Goal: Check status: Check status

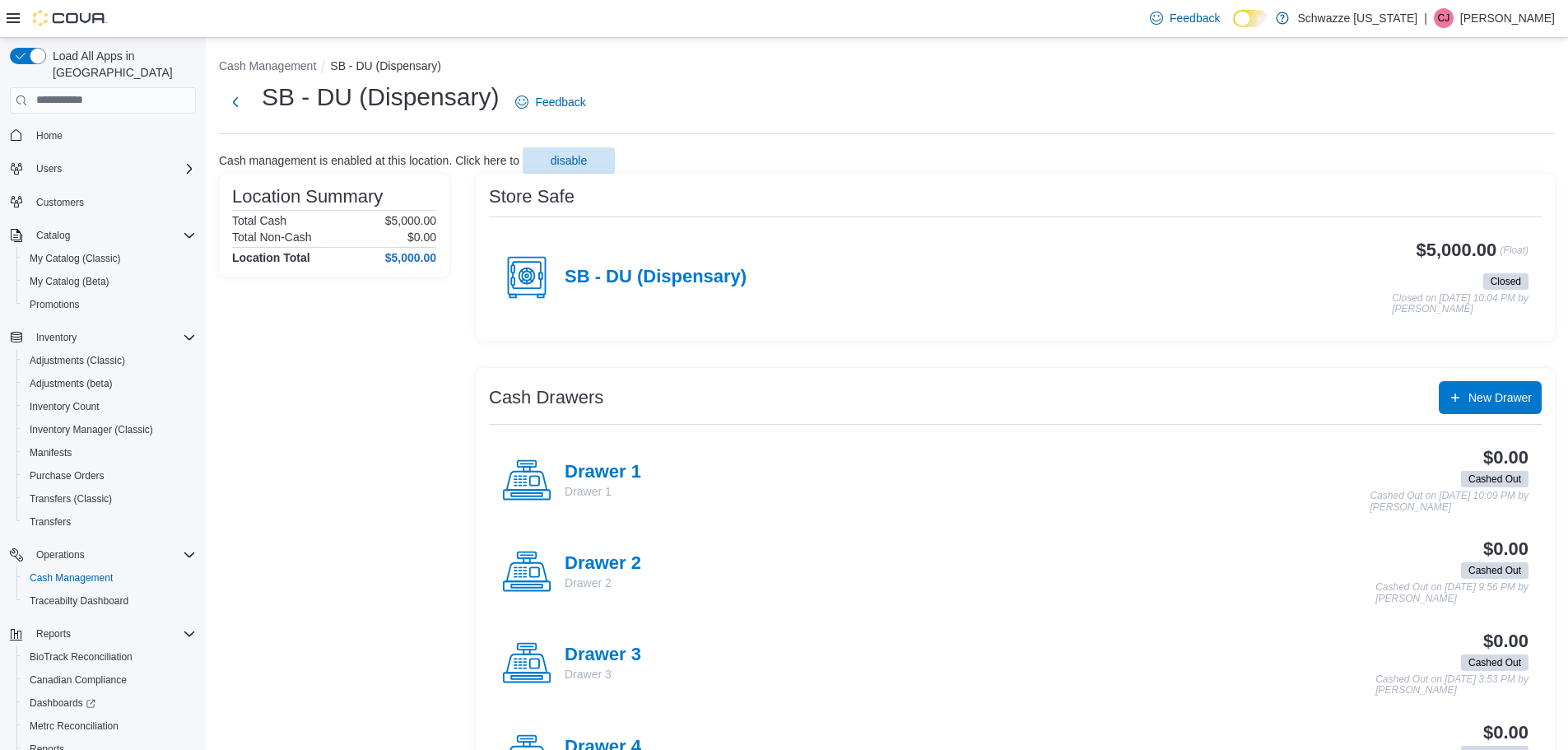
scroll to position [76, 0]
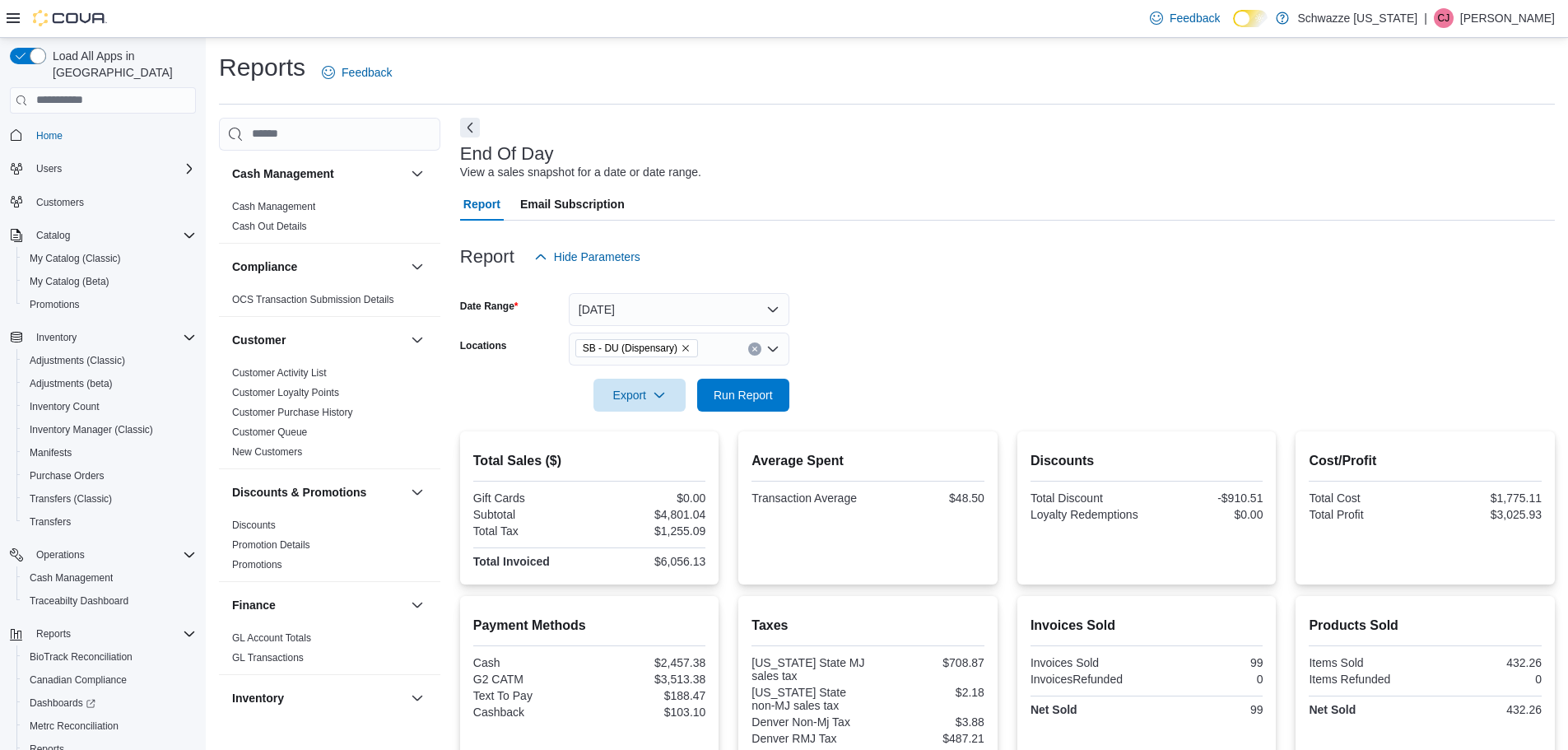
scroll to position [1071, 0]
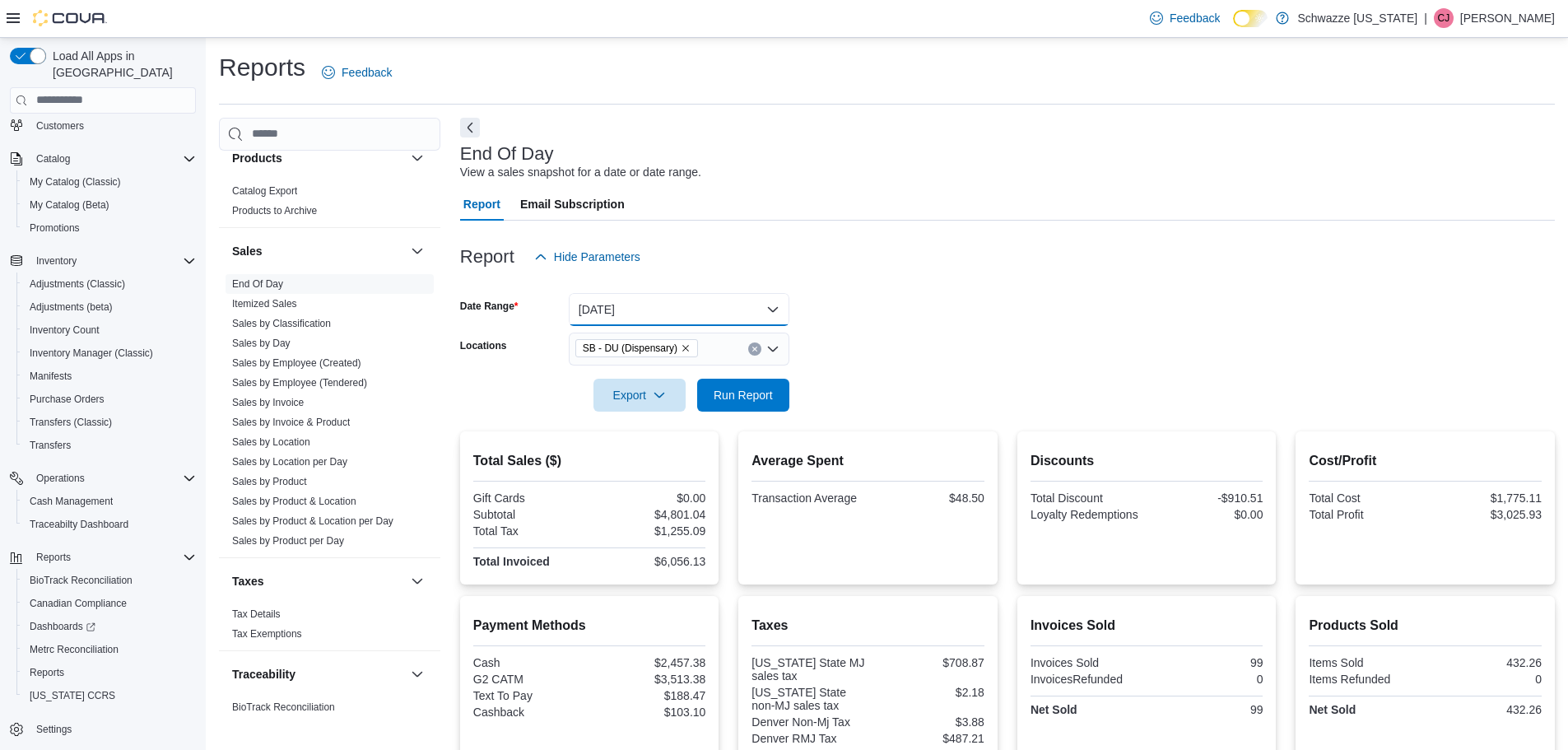
click at [735, 311] on button "Today" at bounding box center [680, 310] width 221 height 33
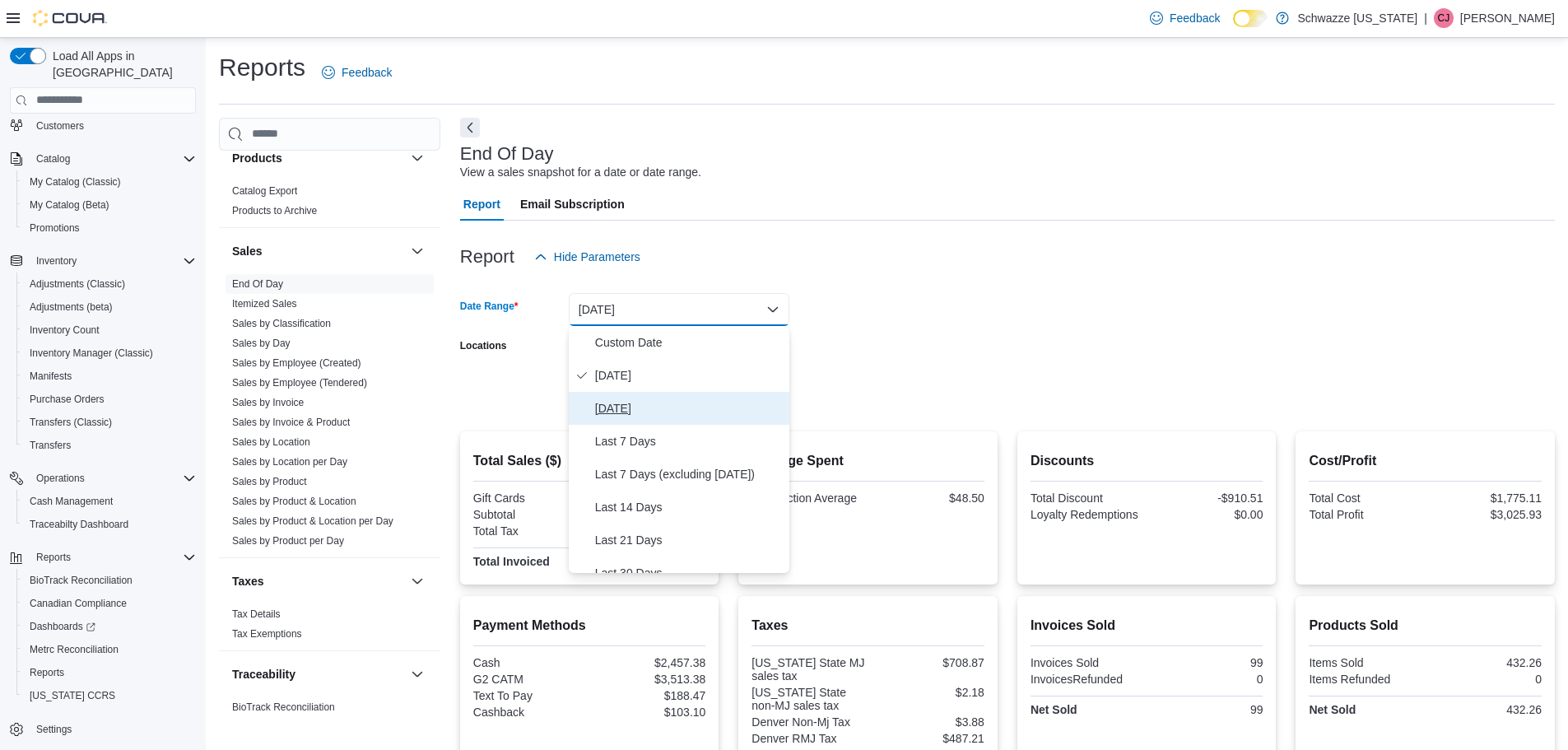
click at [631, 415] on span "Yesterday" at bounding box center [689, 408] width 188 height 19
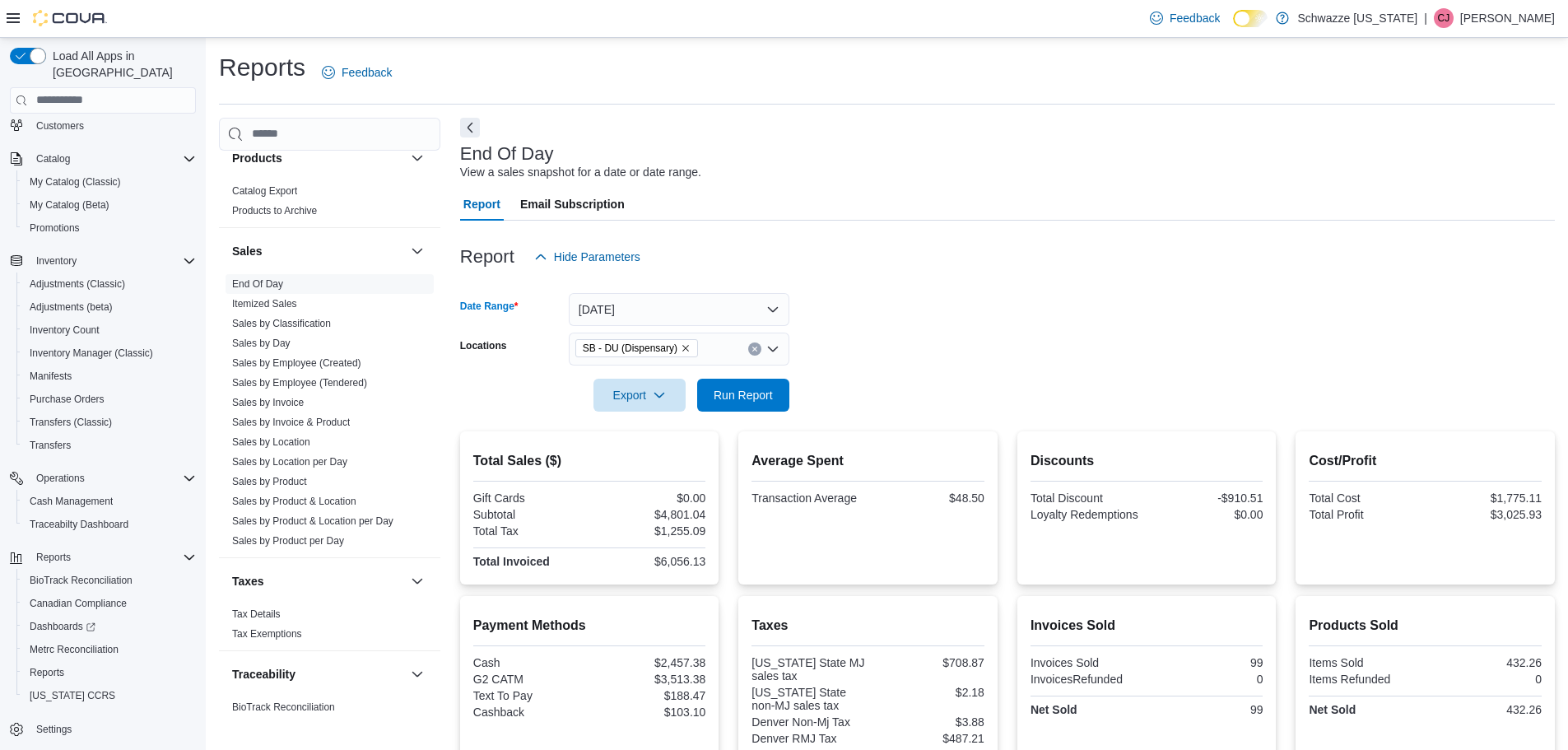
click at [848, 360] on form "Date Range Yesterday Locations SB - DU (Dispensary) Export Run Report" at bounding box center [1008, 343] width 1095 height 138
click at [734, 395] on span "Run Report" at bounding box center [743, 394] width 59 height 17
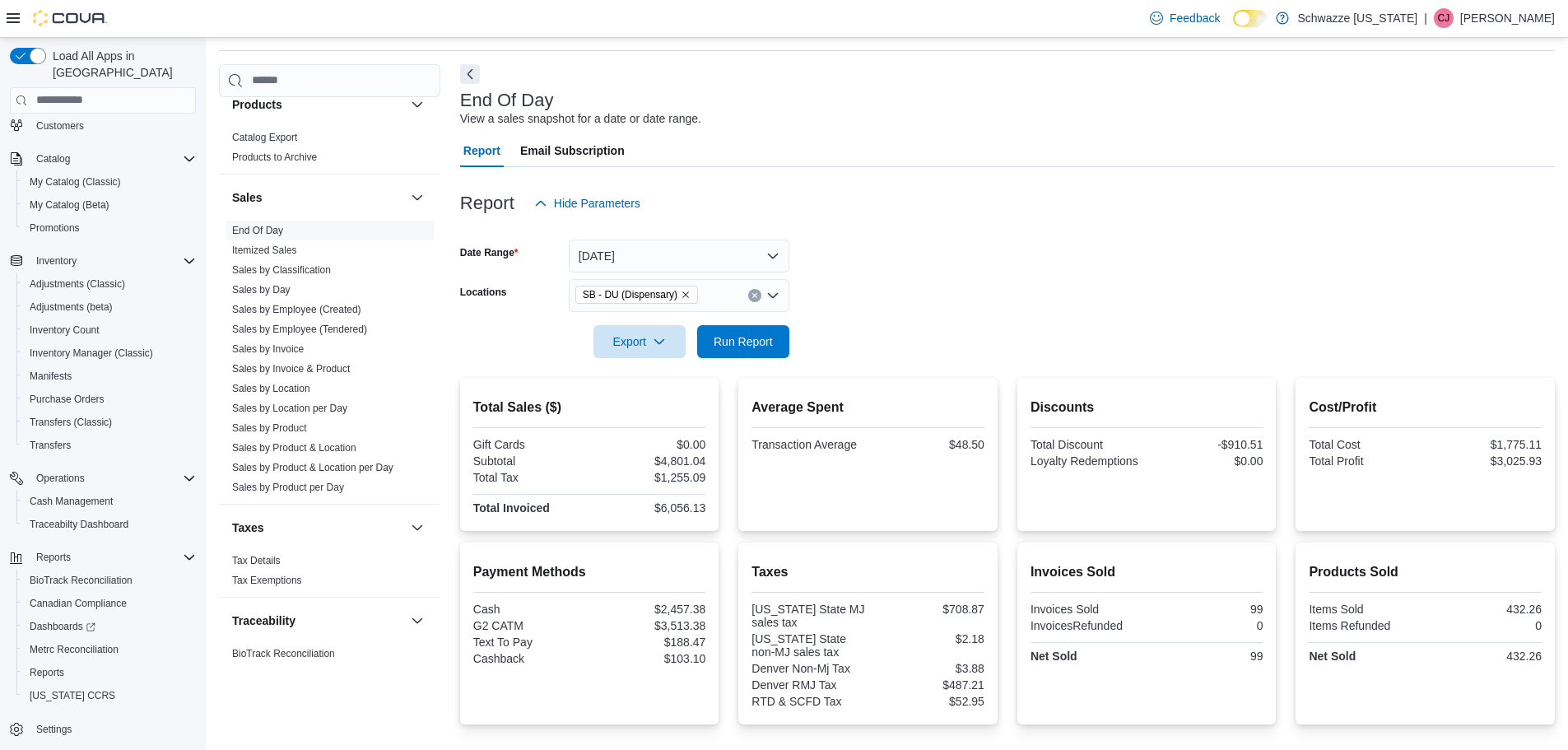
scroll to position [82, 0]
